Goal: Task Accomplishment & Management: Complete application form

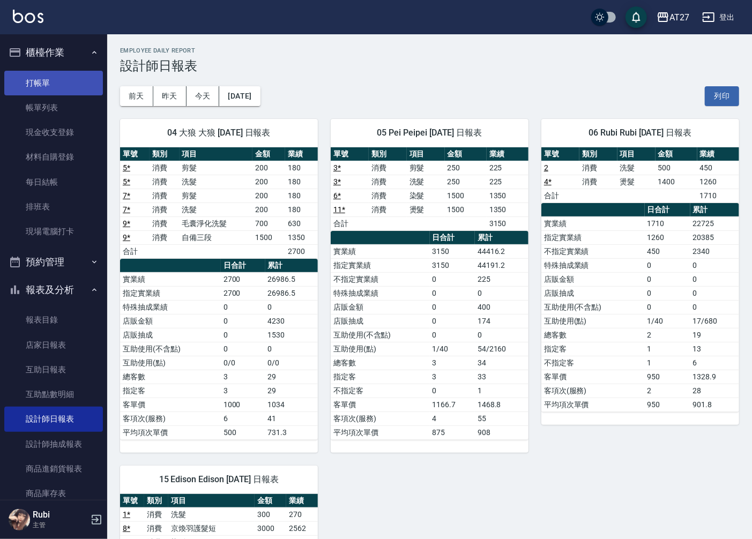
click at [83, 79] on link "打帳單" at bounding box center [53, 83] width 99 height 25
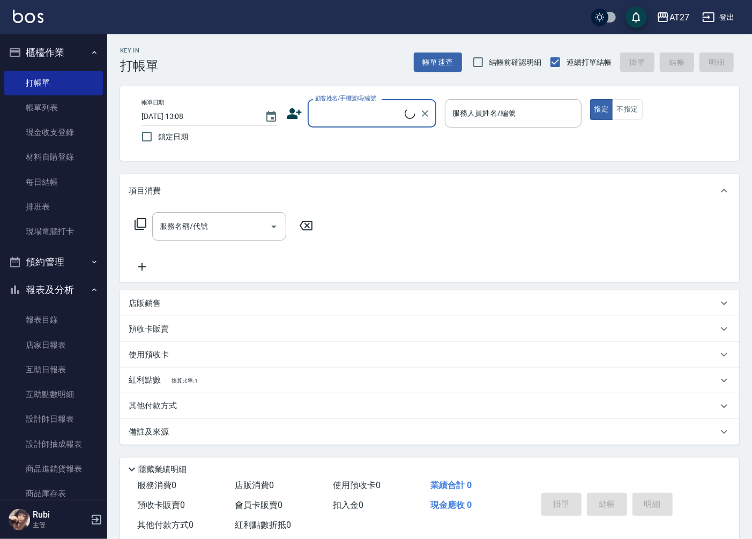
click at [394, 108] on input "顧客姓名/手機號碼/編號" at bounding box center [358, 113] width 92 height 19
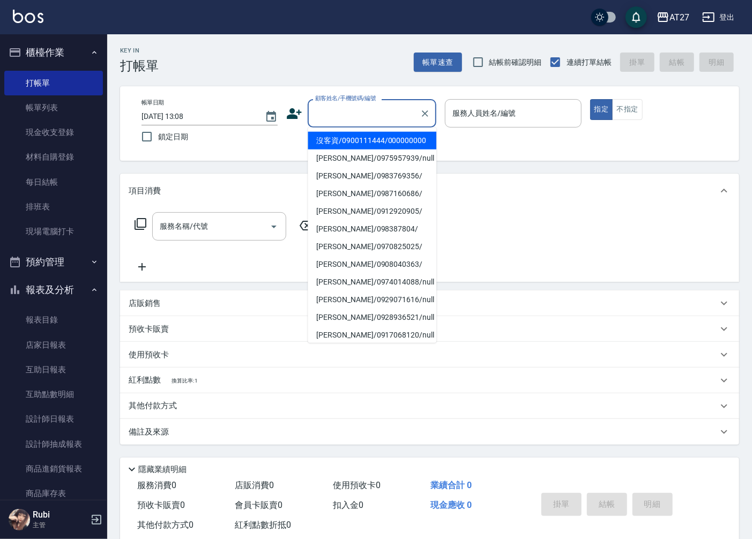
click at [378, 145] on li "沒客資/0900111444/000000000" at bounding box center [372, 141] width 129 height 18
type input "沒客資/0900111444/000000000"
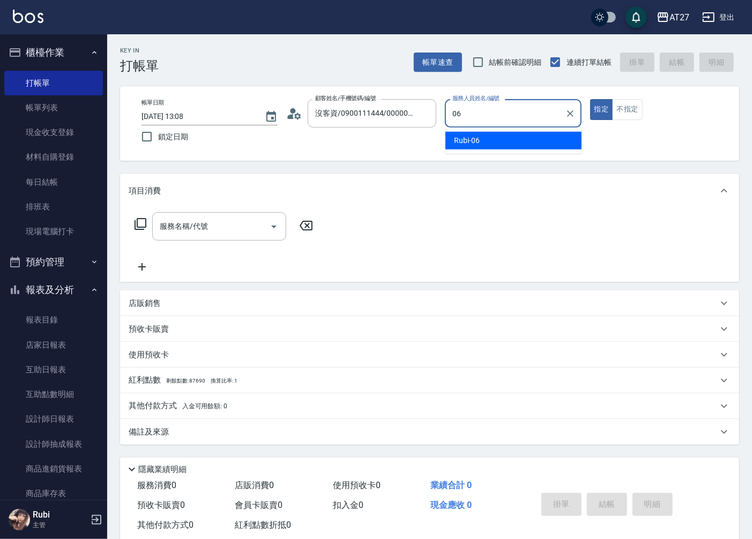
type input "Rubi-06"
type button "true"
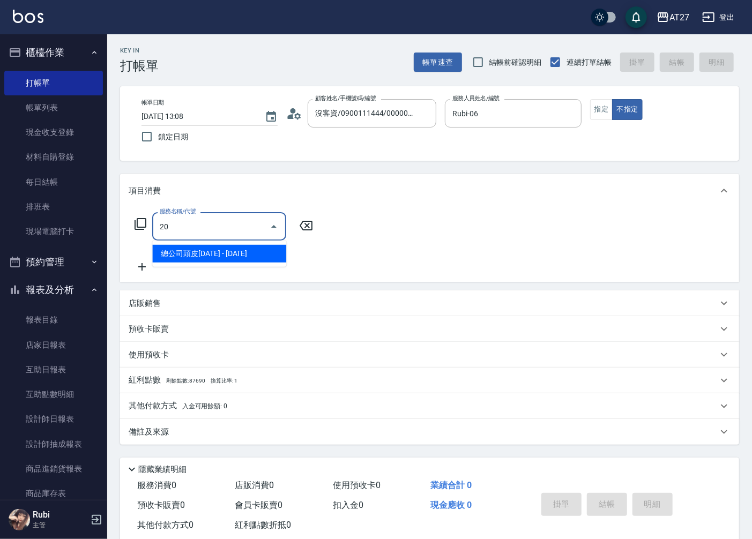
type input "204"
type input "40"
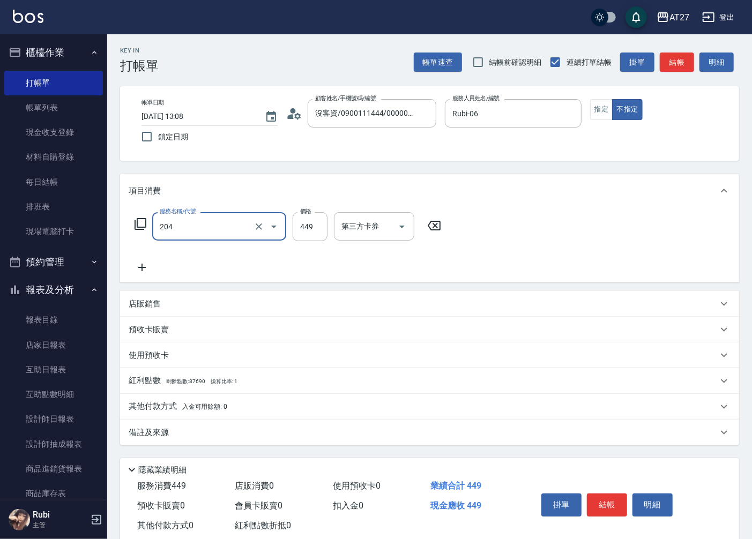
type input "精油舒壓洗髮(204)"
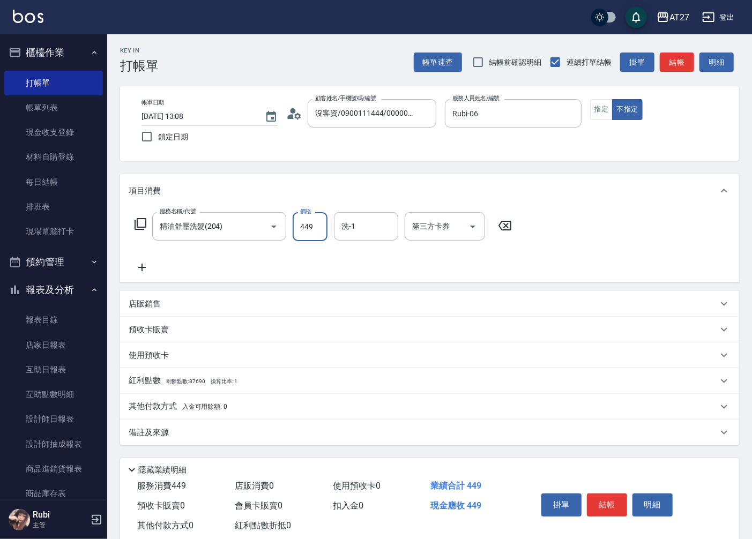
type input "0"
type input "45"
type input "40"
type input "450"
type input "vivi-13"
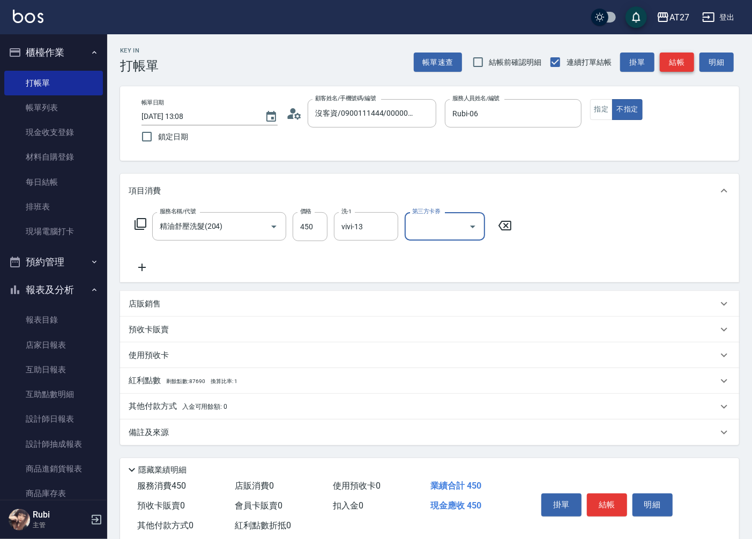
click at [678, 57] on button "結帳" at bounding box center [677, 63] width 34 height 20
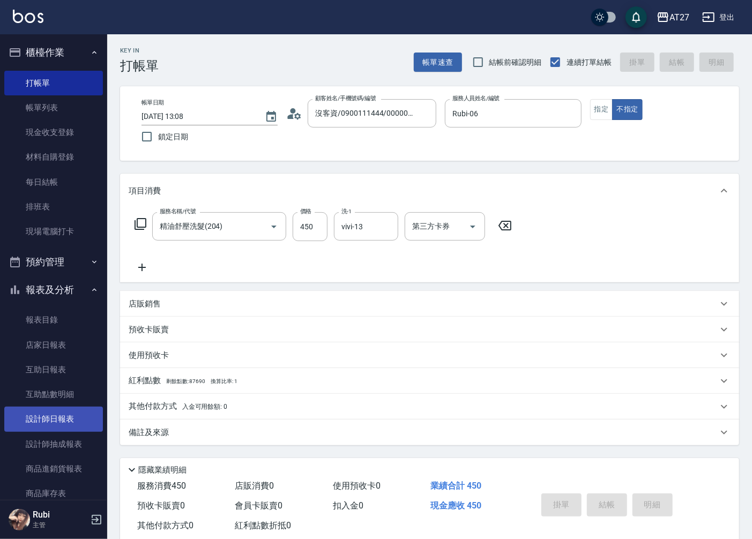
type input "[DATE] 13:09"
type input "0"
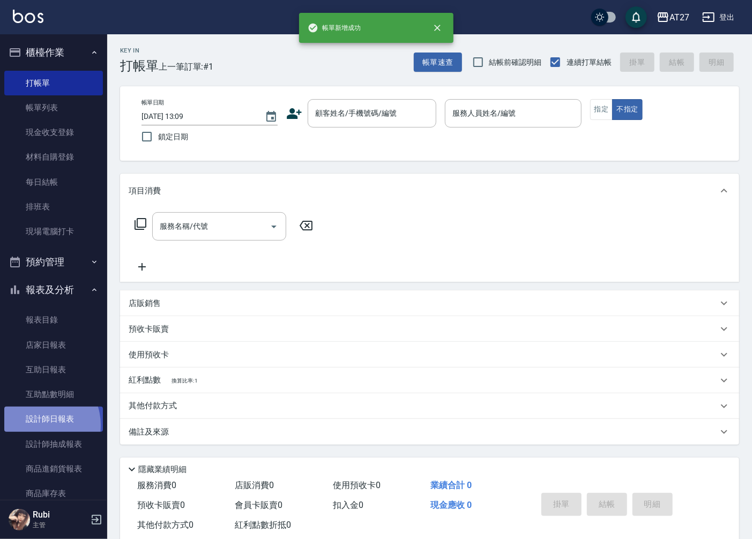
click at [39, 425] on link "設計師日報表" at bounding box center [53, 419] width 99 height 25
